Goal: Information Seeking & Learning: Find specific page/section

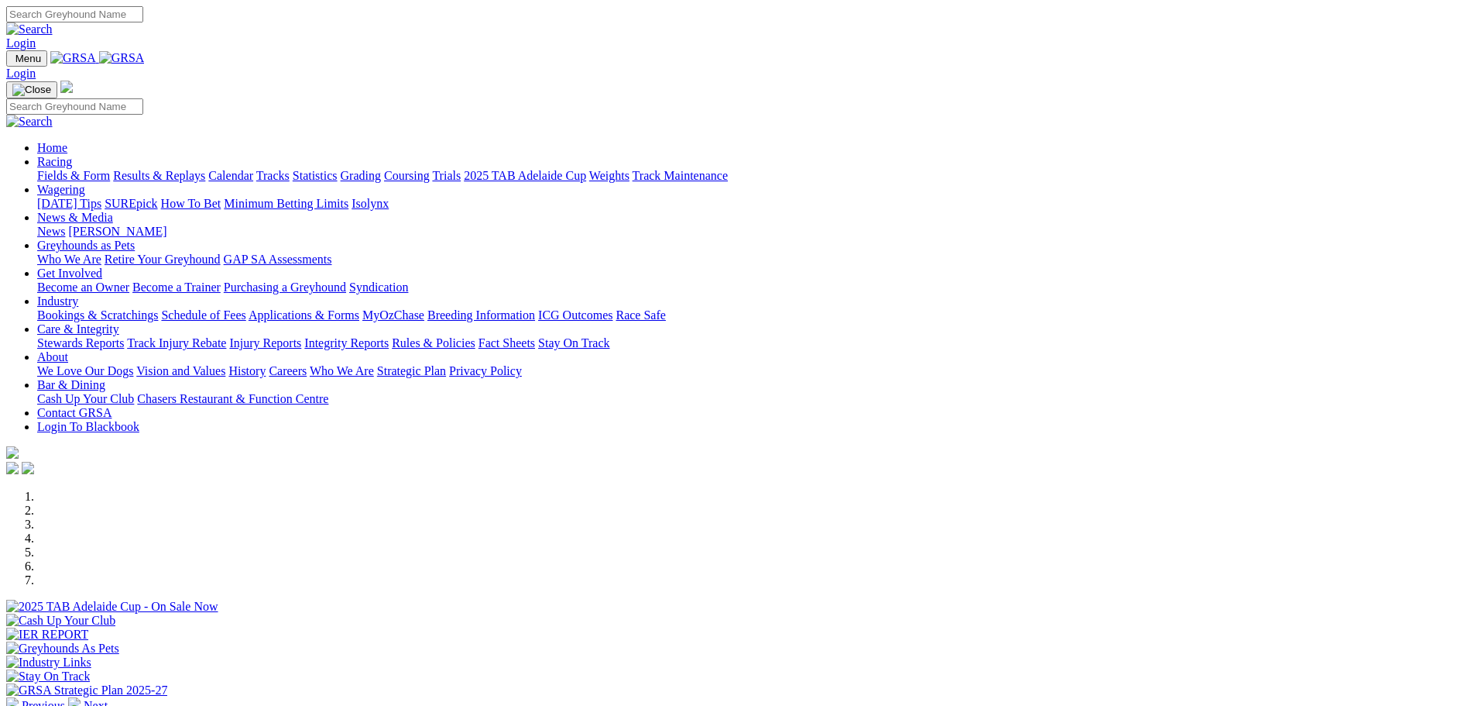
scroll to position [155, 0]
click at [124, 336] on link "Stewards Reports" at bounding box center [80, 342] width 87 height 13
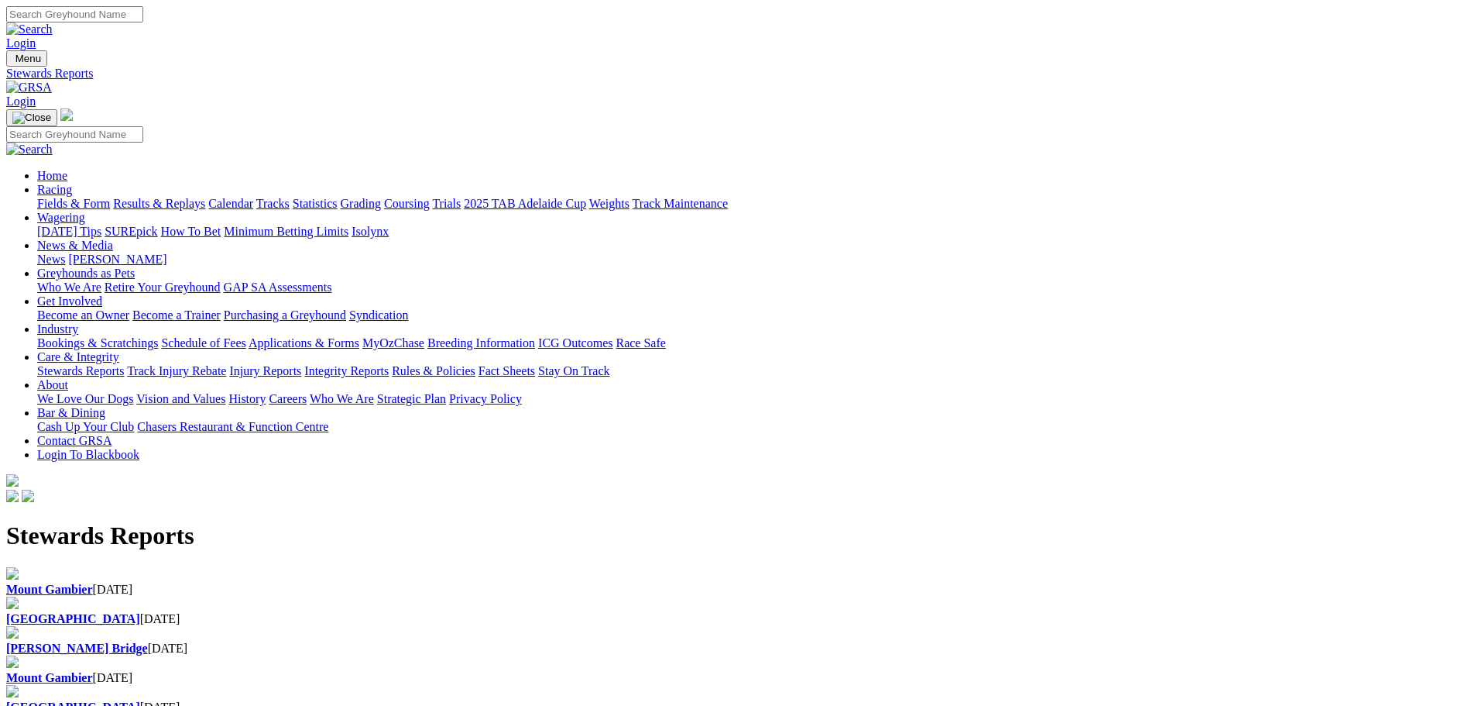
click at [305, 582] on div "Mount Gambier 31 Aug 2025" at bounding box center [737, 589] width 1463 height 14
